Goal: Use online tool/utility: Use online tool/utility

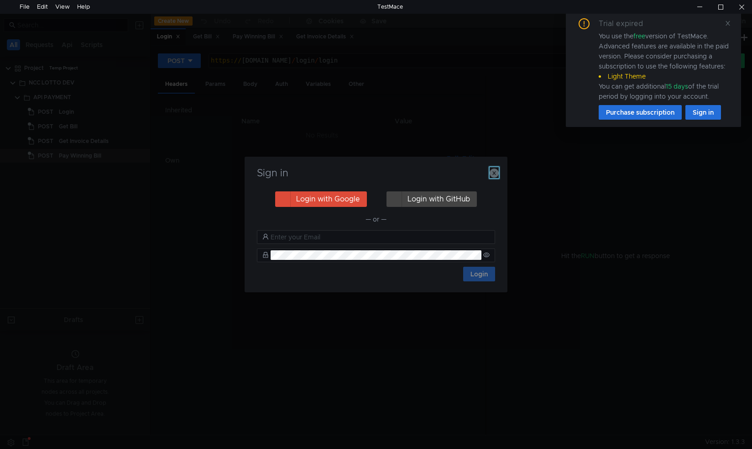
drag, startPoint x: 495, startPoint y: 173, endPoint x: 562, endPoint y: 144, distance: 73.0
click at [495, 173] on icon "button" at bounding box center [494, 172] width 9 height 9
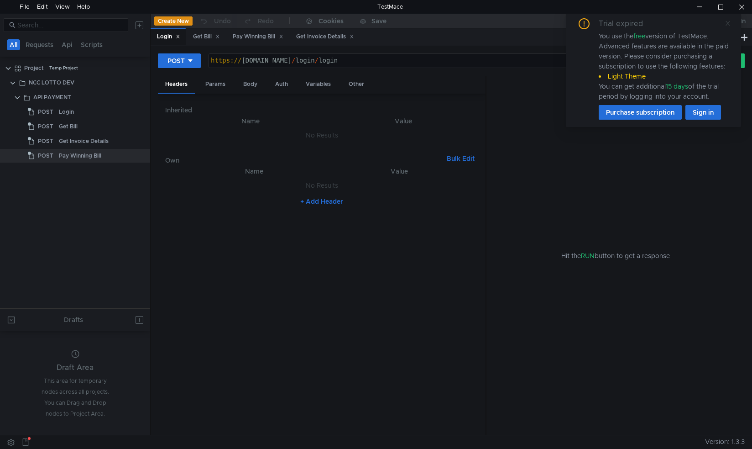
click at [726, 22] on icon at bounding box center [728, 23] width 6 height 6
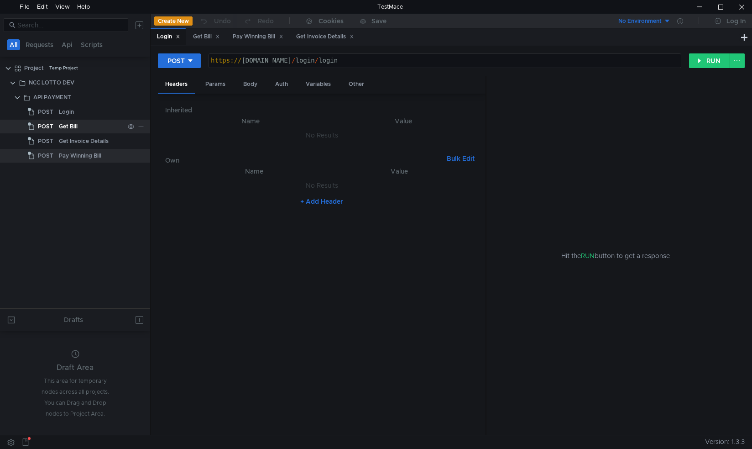
click at [84, 124] on div "Get Bill" at bounding box center [91, 127] width 65 height 14
click at [72, 124] on div "Get Bill" at bounding box center [68, 127] width 19 height 14
click at [72, 125] on div "Get Bill" at bounding box center [68, 127] width 19 height 14
click at [257, 84] on div "Body" at bounding box center [250, 84] width 29 height 17
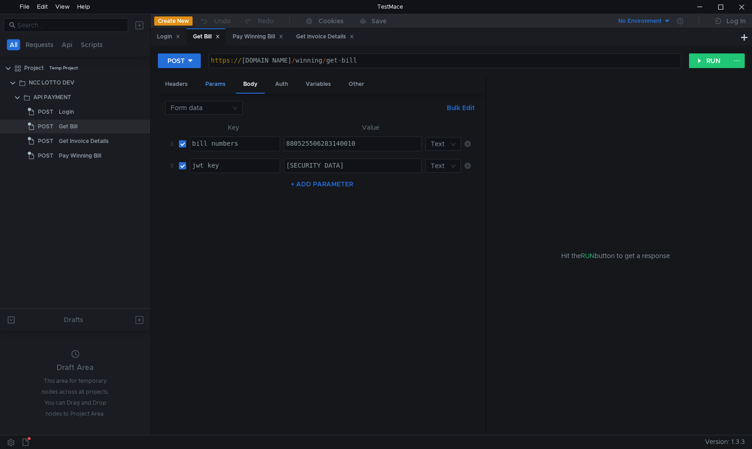
click at [219, 83] on div "Params" at bounding box center [215, 84] width 35 height 17
click at [249, 86] on div "Body" at bounding box center [250, 84] width 29 height 17
click at [239, 104] on nz-select-top-control "Form data" at bounding box center [204, 108] width 78 height 14
click at [210, 125] on div "JSON" at bounding box center [204, 125] width 67 height 10
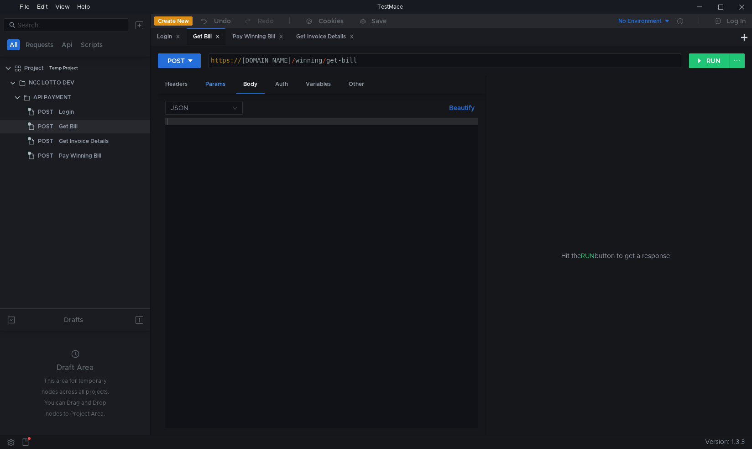
click at [218, 83] on div "Params" at bounding box center [215, 84] width 35 height 17
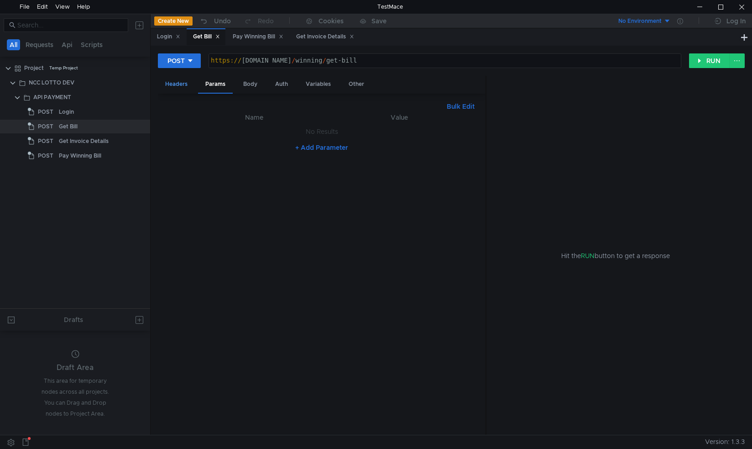
click at [182, 81] on div "Headers" at bounding box center [176, 84] width 37 height 17
click at [220, 83] on div "Params" at bounding box center [215, 84] width 35 height 17
click at [256, 87] on div "Body" at bounding box center [250, 84] width 29 height 17
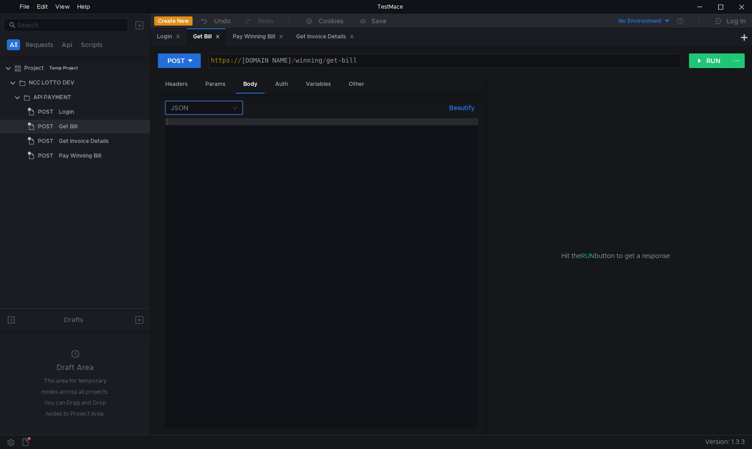
click at [231, 109] on input at bounding box center [201, 107] width 60 height 13
click at [216, 134] on nz-option-item "Form data" at bounding box center [204, 139] width 78 height 15
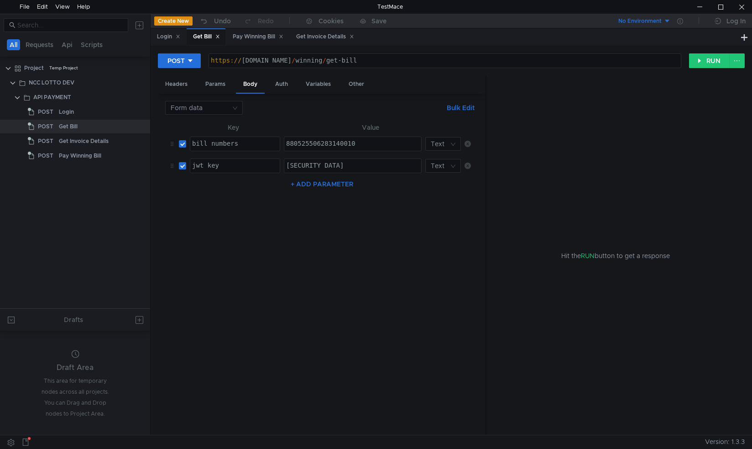
click at [360, 141] on div "880525506283140010" at bounding box center [352, 150] width 137 height 21
click at [367, 147] on div "880525506283140010" at bounding box center [352, 150] width 137 height 21
click at [455, 141] on nz-select-top-control "Text" at bounding box center [443, 144] width 36 height 14
click at [367, 143] on div at bounding box center [376, 224] width 752 height 449
drag, startPoint x: 363, startPoint y: 144, endPoint x: 199, endPoint y: 135, distance: 164.6
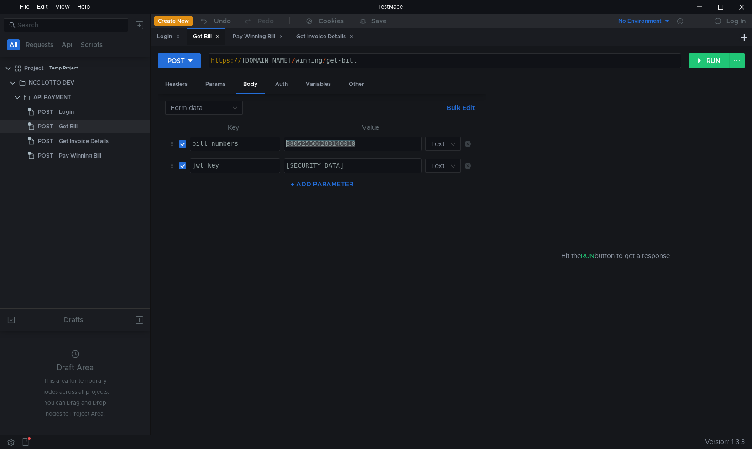
click at [199, 135] on tr "bill_numbers הההההההההההההההההההההההההההההההההההההההההההההההההההההההההההההההההה…" at bounding box center [321, 144] width 313 height 22
paste textarea "999996135441012"
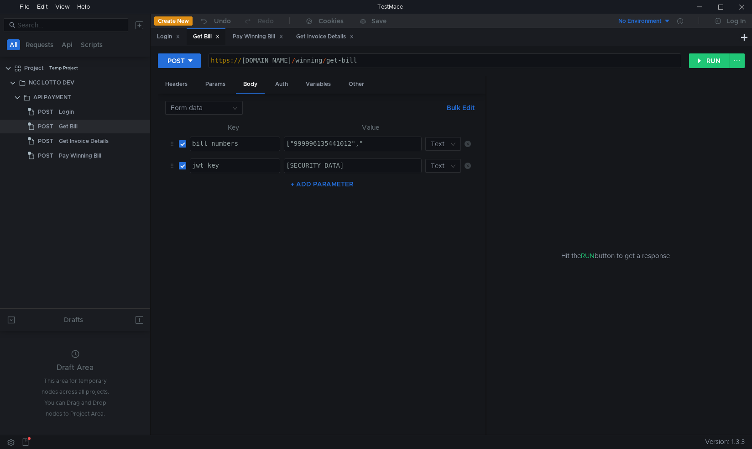
click at [371, 141] on div "["999996135441012","" at bounding box center [352, 150] width 137 height 21
paste textarea "999996427441015"
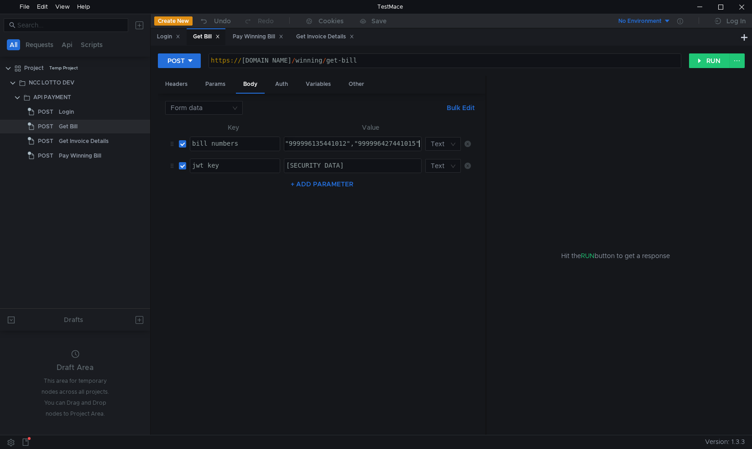
scroll to position [0, 10]
type textarea "["999996135441012","999996427441015"]"
click at [204, 210] on nz-table "Key Value bill_numbers הההההההההההההההההההההההההההההההההההההההההההההההההההההההה…" at bounding box center [321, 275] width 313 height 306
click at [703, 59] on button "RUN" at bounding box center [709, 60] width 41 height 15
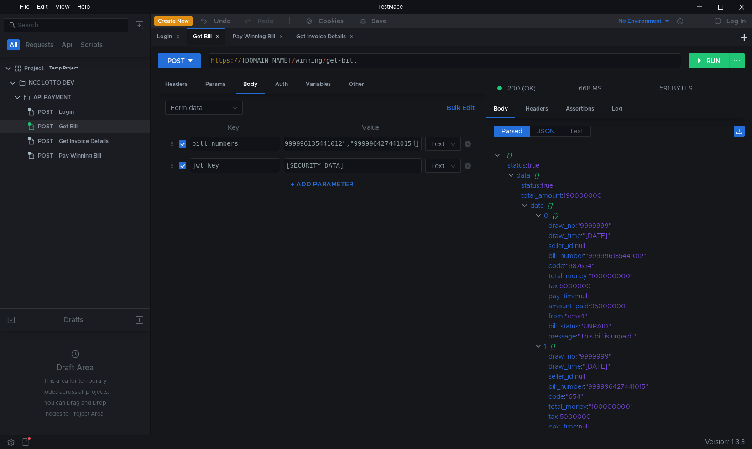
click at [544, 131] on span "JSON" at bounding box center [546, 131] width 18 height 8
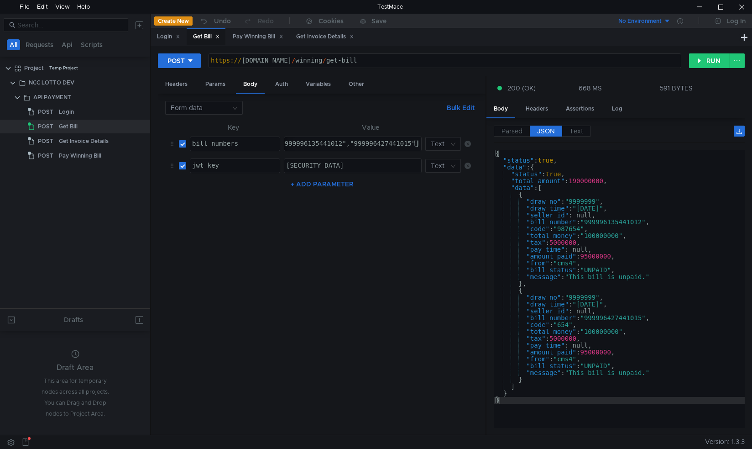
click at [510, 123] on div "Parsed JSON Text {} status : true data {} status : true total_amount : 19000000…" at bounding box center [616, 276] width 258 height 317
click at [515, 131] on span "Parsed" at bounding box center [512, 131] width 21 height 8
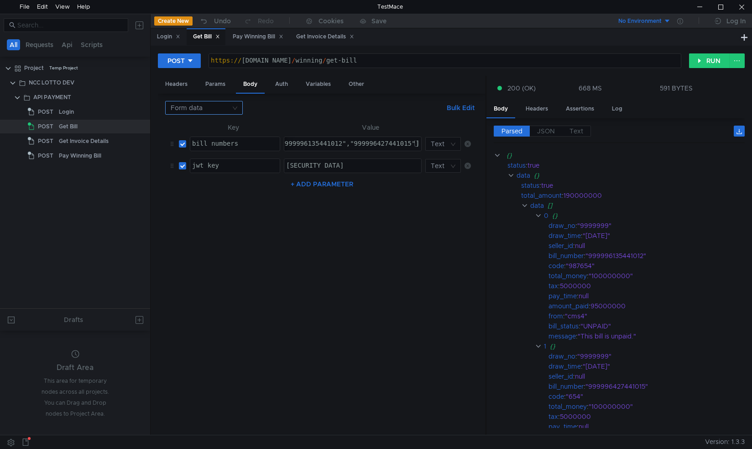
click at [232, 107] on nz-select-top-control "Form data" at bounding box center [204, 108] width 78 height 14
click at [197, 124] on div "JSON" at bounding box center [204, 125] width 67 height 10
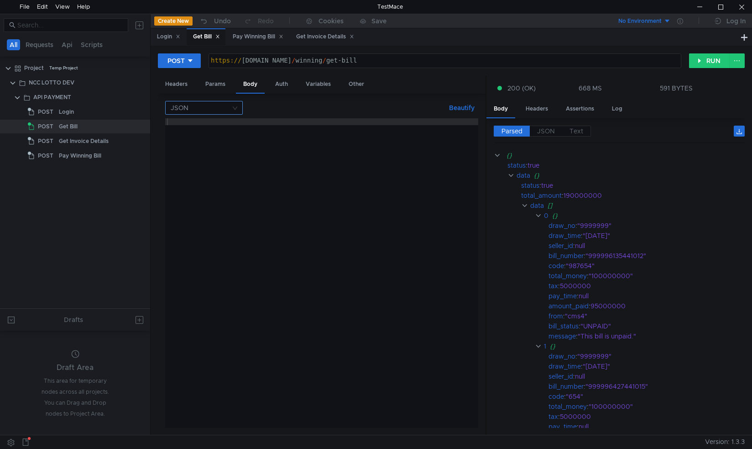
click at [235, 112] on nz-select-top-control "JSON" at bounding box center [204, 108] width 78 height 14
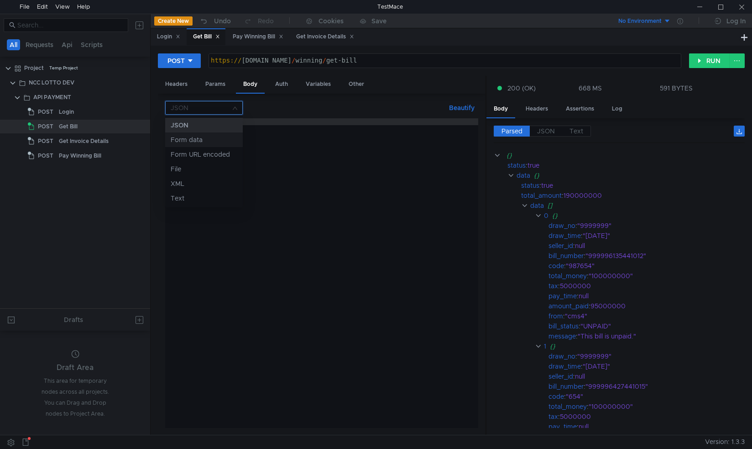
click at [218, 84] on div at bounding box center [376, 224] width 752 height 449
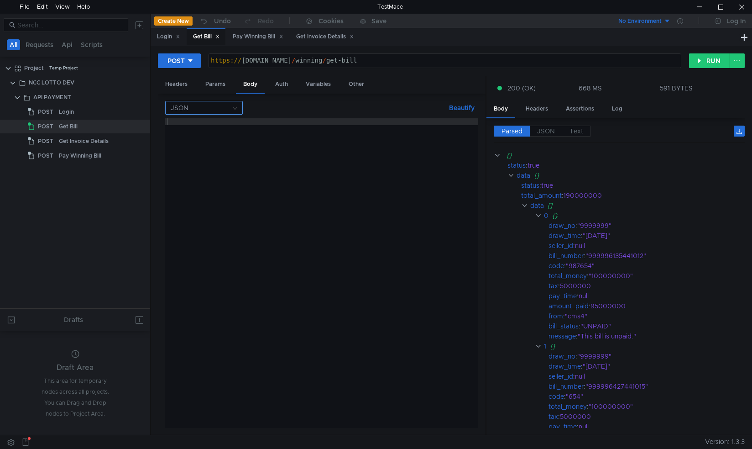
click at [235, 107] on nz-select-top-control "JSON" at bounding box center [204, 108] width 78 height 14
click at [201, 138] on div "Form data" at bounding box center [204, 140] width 67 height 10
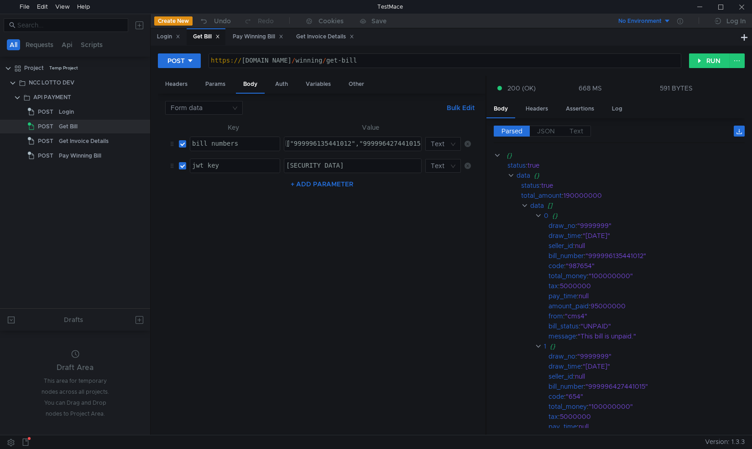
click at [285, 143] on div "["999996135441012","999996427441015"]" at bounding box center [357, 150] width 146 height 21
type textarea "["999996135441012","999996427441015"]"
click at [367, 141] on div "["999996135441012","999996427441015"]" at bounding box center [357, 150] width 146 height 21
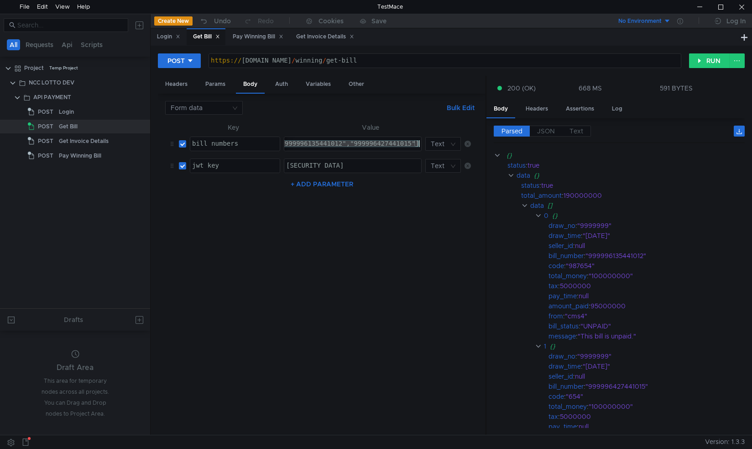
drag, startPoint x: 287, startPoint y: 141, endPoint x: 472, endPoint y: 143, distance: 185.8
click at [472, 143] on table "Key Value bill_numbers הההההההההההההההההההההההההההההההההההההההההההההההההההההההה…" at bounding box center [321, 149] width 313 height 55
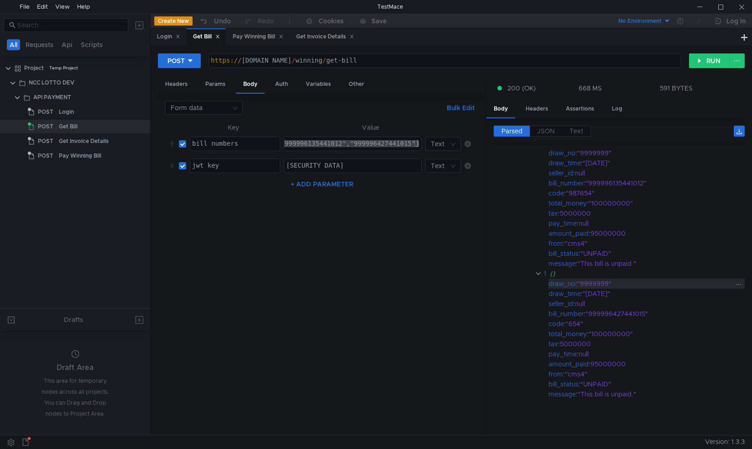
scroll to position [27, 0]
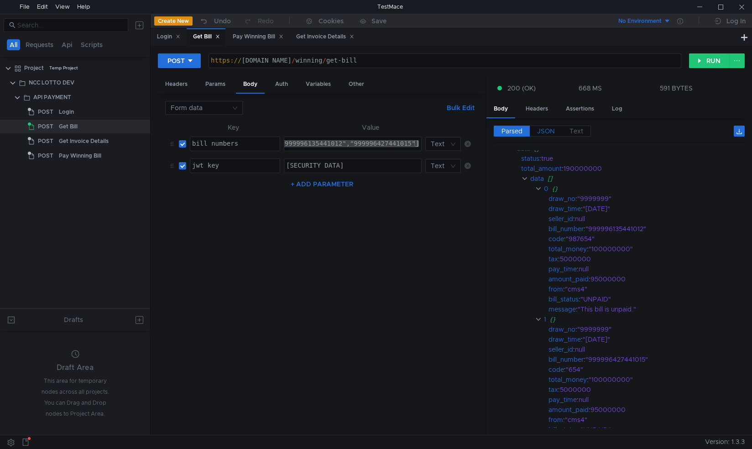
click at [543, 130] on span "JSON" at bounding box center [546, 131] width 18 height 8
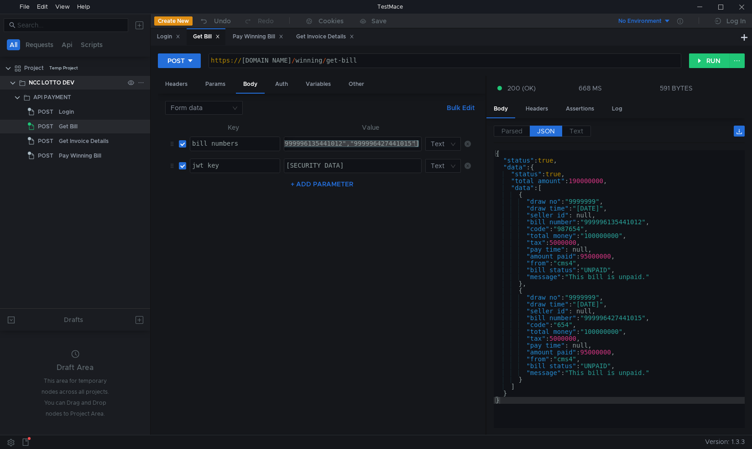
click at [13, 83] on clr-icon at bounding box center [12, 82] width 7 height 7
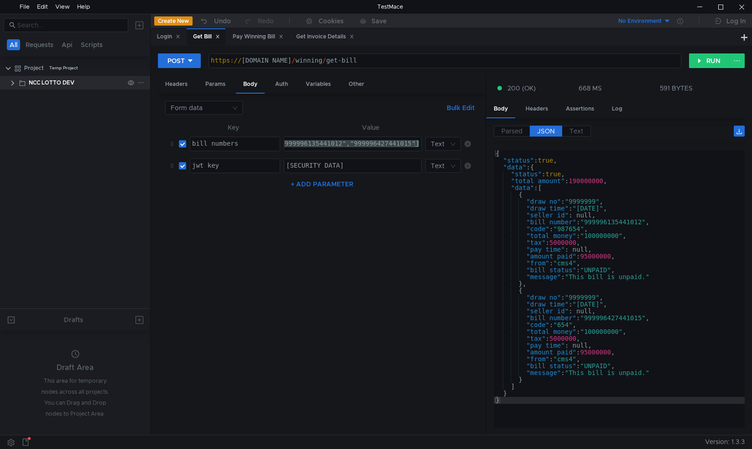
click at [145, 83] on div at bounding box center [136, 83] width 24 height 14
click at [142, 82] on icon at bounding box center [141, 82] width 6 height 6
click at [164, 152] on app-tour-anchor "Remove node" at bounding box center [174, 149] width 42 height 11
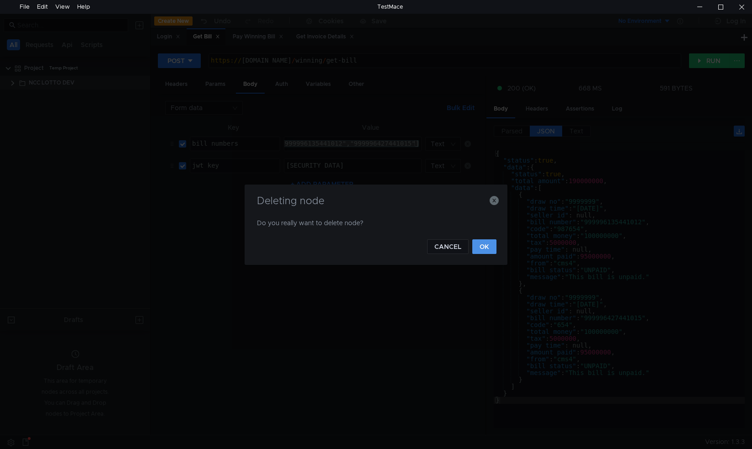
click at [482, 242] on button "OK" at bounding box center [484, 246] width 24 height 15
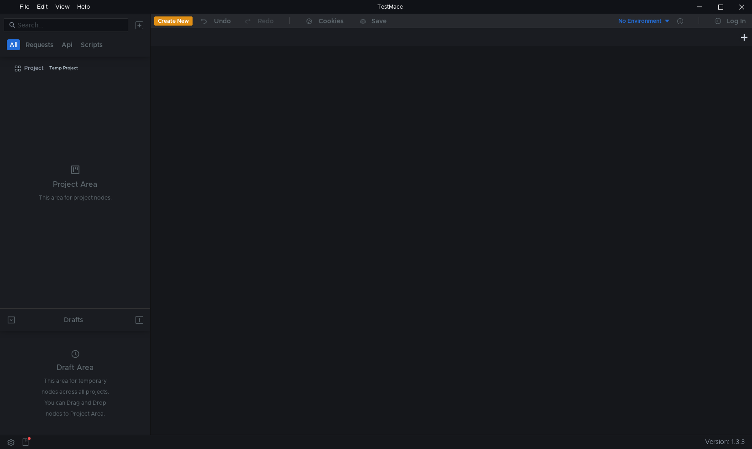
click at [68, 134] on tree-viewport "Project Temp Project" at bounding box center [75, 184] width 150 height 248
click at [140, 68] on icon at bounding box center [141, 68] width 6 height 6
click at [239, 132] on app-tour-anchor "Postman" at bounding box center [237, 131] width 27 height 11
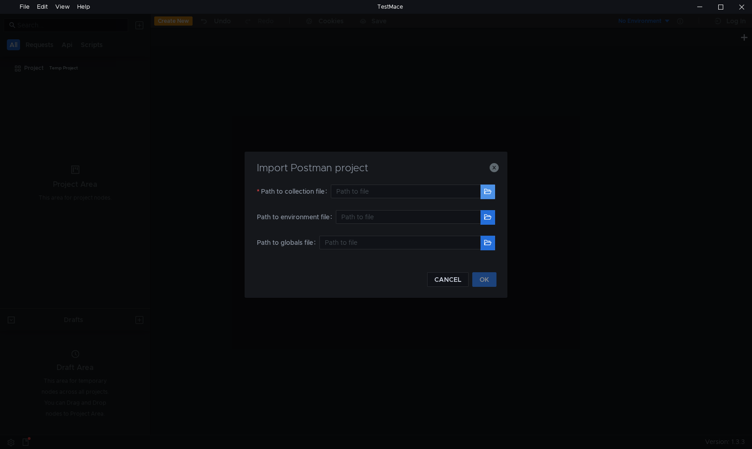
click at [489, 191] on button "button" at bounding box center [488, 191] width 15 height 15
type input "C:\Users\Pelson\Downloads\NCC LOTTO DEV.postman_collection (1).json"
click at [492, 283] on button "OK" at bounding box center [484, 279] width 24 height 15
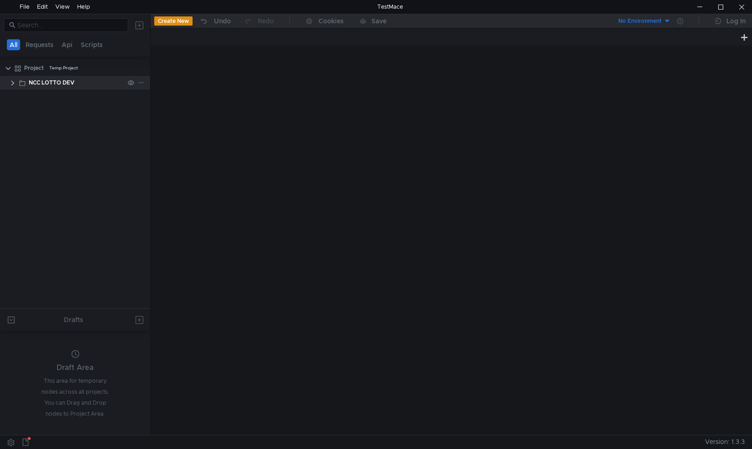
click at [14, 84] on clr-icon at bounding box center [12, 82] width 7 height 7
click at [19, 97] on clr-icon at bounding box center [17, 97] width 7 height 7
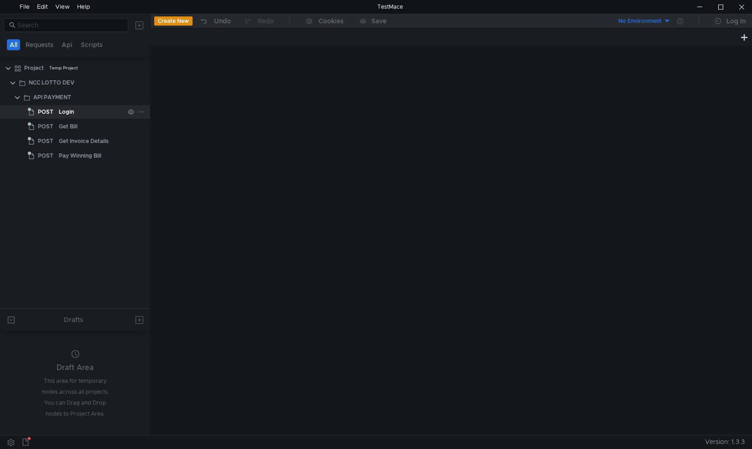
click at [64, 111] on div "Login" at bounding box center [66, 112] width 15 height 14
click at [116, 115] on div "Login" at bounding box center [91, 112] width 65 height 14
click at [68, 110] on div "Login" at bounding box center [66, 112] width 15 height 14
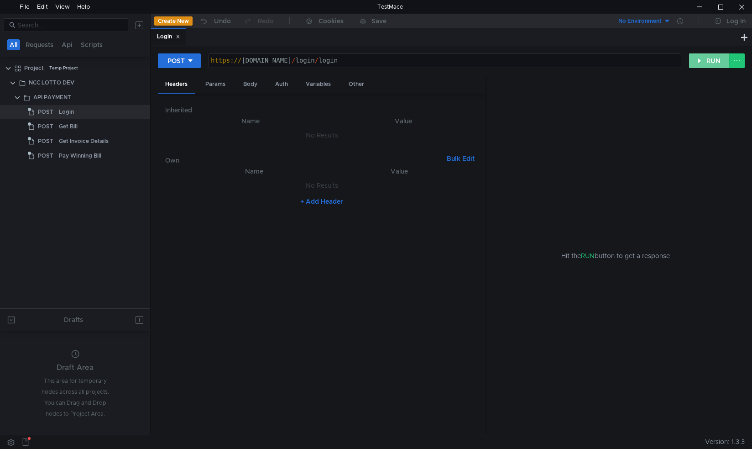
click at [702, 60] on button "RUN" at bounding box center [709, 60] width 41 height 15
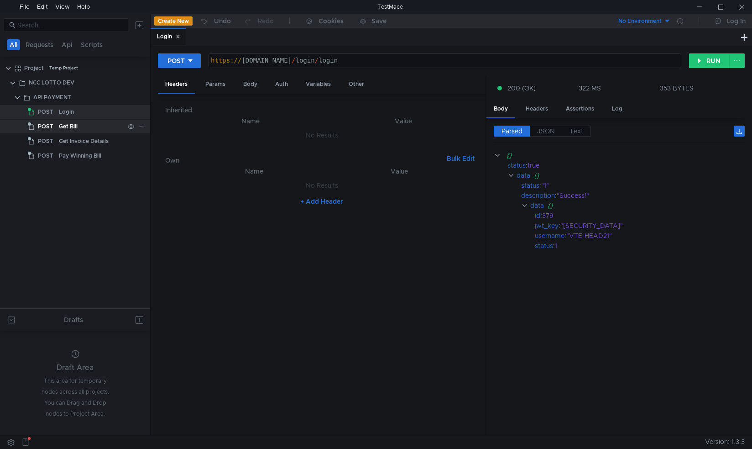
click at [82, 125] on div "Get Bill" at bounding box center [91, 127] width 65 height 14
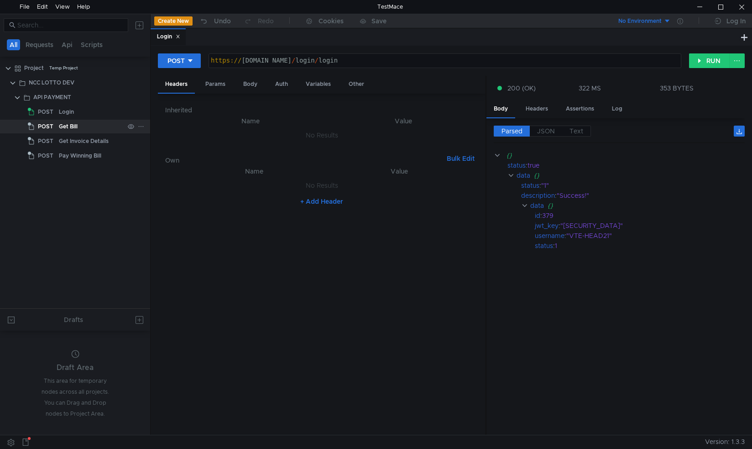
click at [96, 124] on div "Get Bill" at bounding box center [91, 127] width 65 height 14
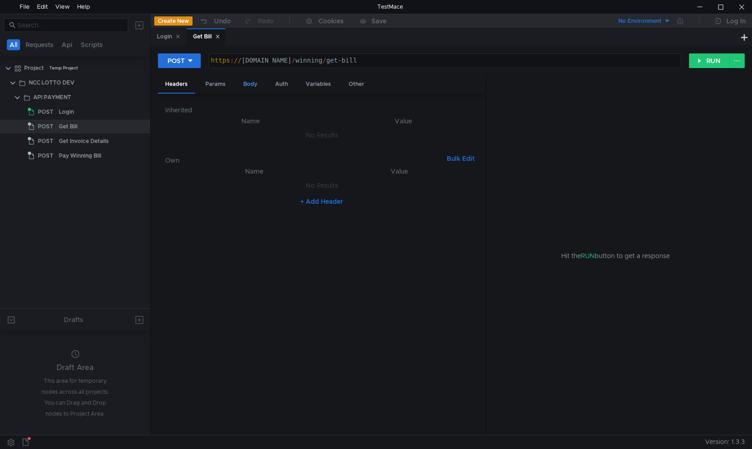
click at [245, 86] on div "Body" at bounding box center [250, 84] width 29 height 17
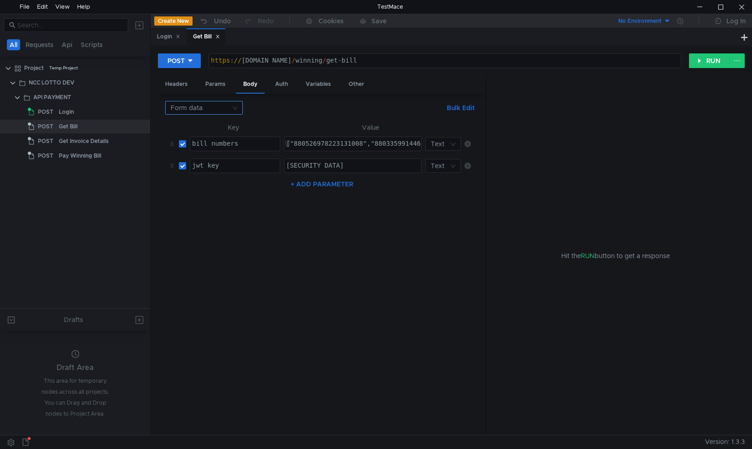
click at [238, 110] on nz-select-top-control "Form data" at bounding box center [204, 108] width 78 height 14
click at [203, 125] on div "JSON" at bounding box center [204, 125] width 67 height 10
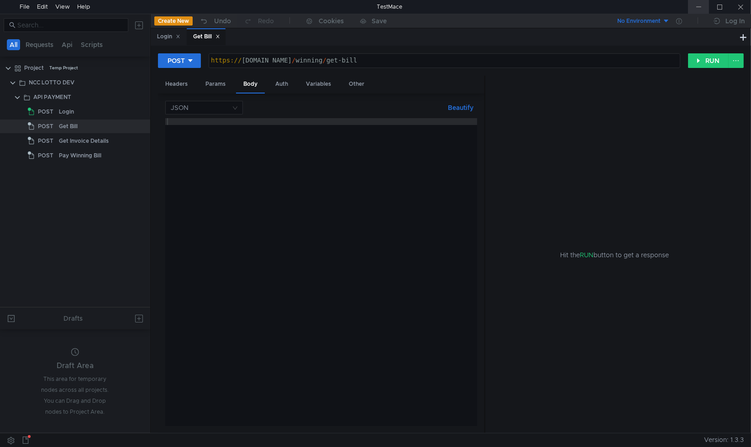
click at [702, 2] on div at bounding box center [698, 7] width 21 height 14
